Goal: Task Accomplishment & Management: Manage account settings

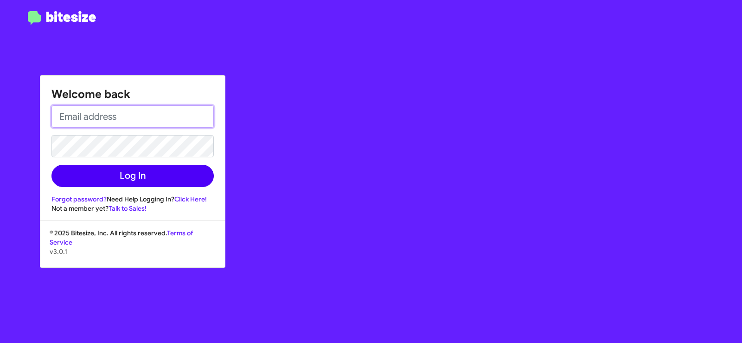
type input "[EMAIL_ADDRESS][DOMAIN_NAME]"
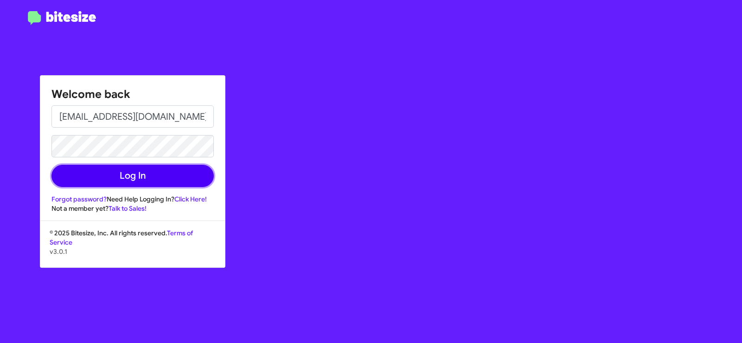
click at [156, 174] on button "Log In" at bounding box center [132, 176] width 162 height 22
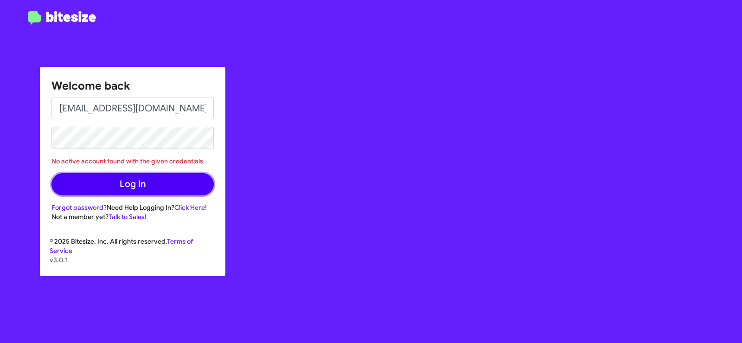
click at [129, 184] on button "Log In" at bounding box center [132, 184] width 162 height 22
click at [138, 181] on button "Log In" at bounding box center [132, 184] width 162 height 22
click at [133, 186] on button "Log In" at bounding box center [132, 184] width 162 height 22
click at [166, 187] on button "Log In" at bounding box center [132, 184] width 162 height 22
